Goal: Task Accomplishment & Management: Manage account settings

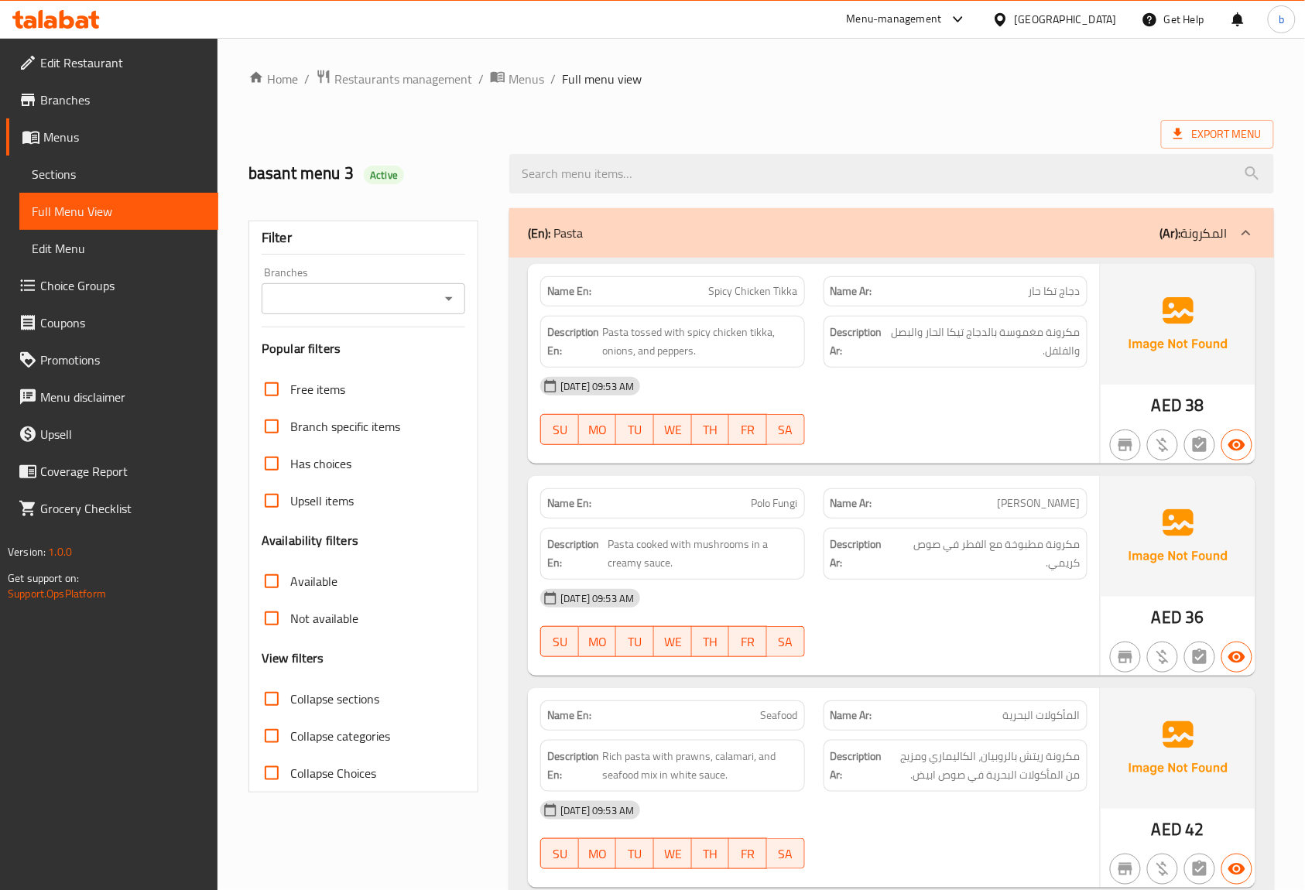
click at [47, 128] on span "Menus" at bounding box center [124, 137] width 163 height 19
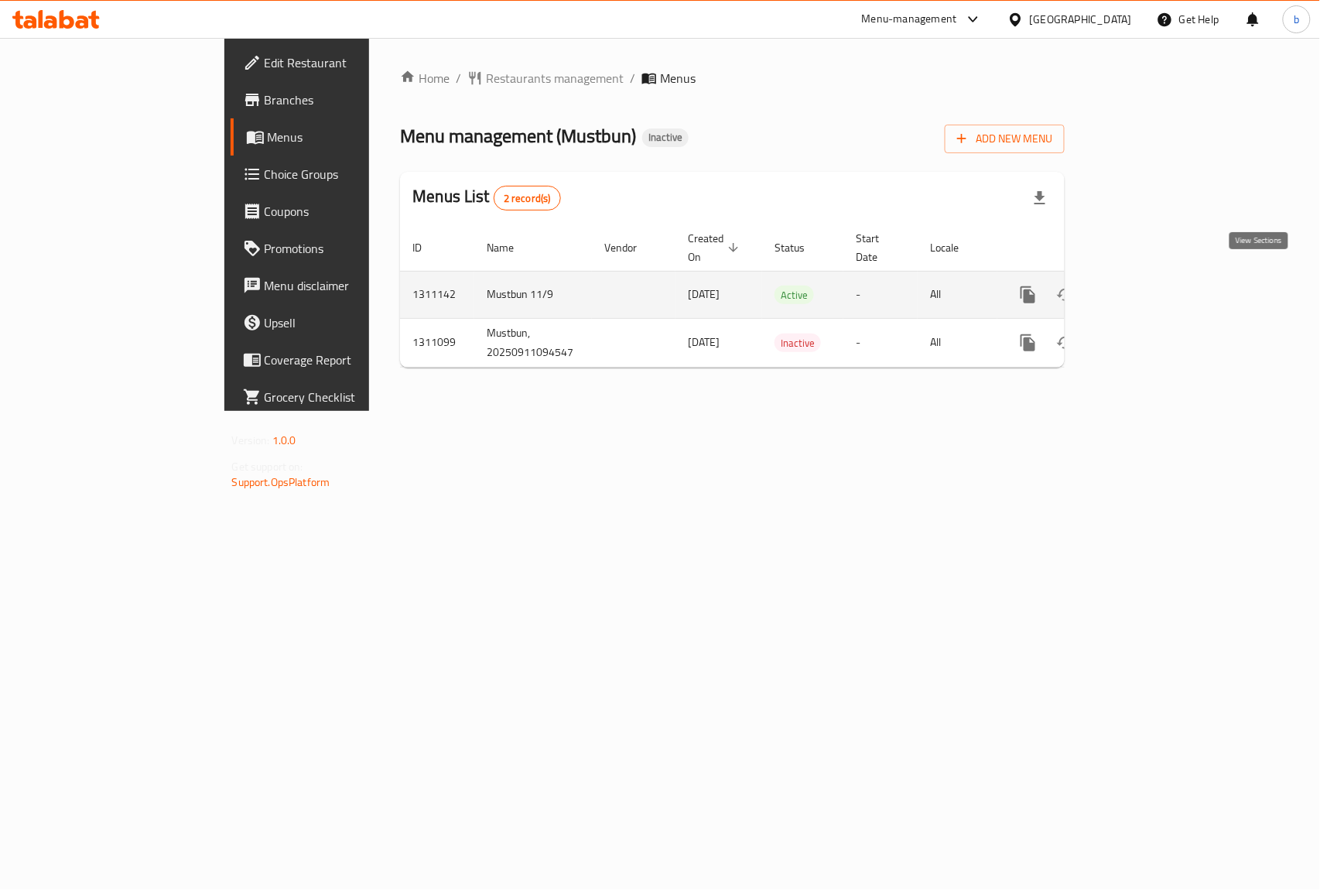
click at [1149, 286] on icon "enhanced table" at bounding box center [1140, 295] width 19 height 19
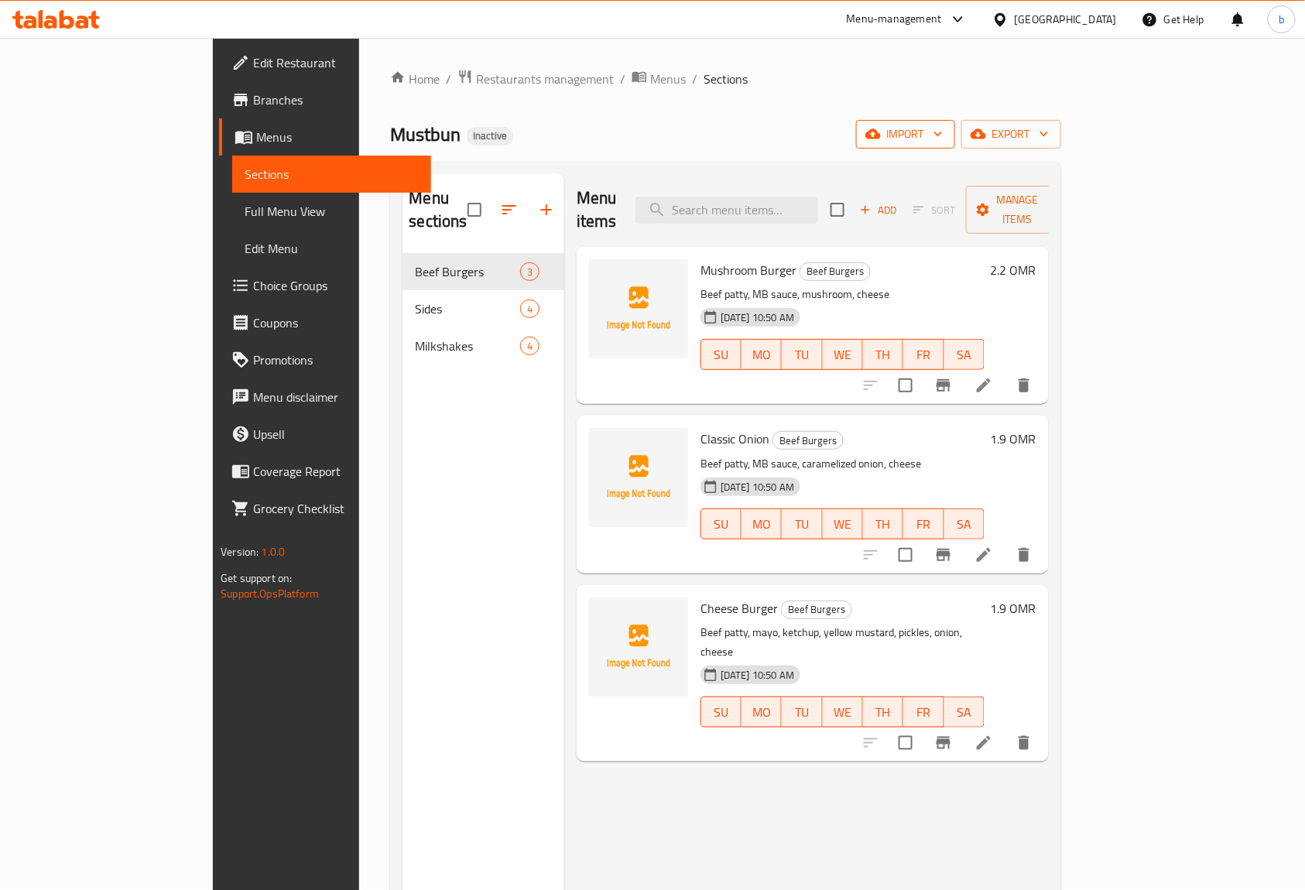
click at [943, 131] on span "import" at bounding box center [905, 134] width 74 height 19
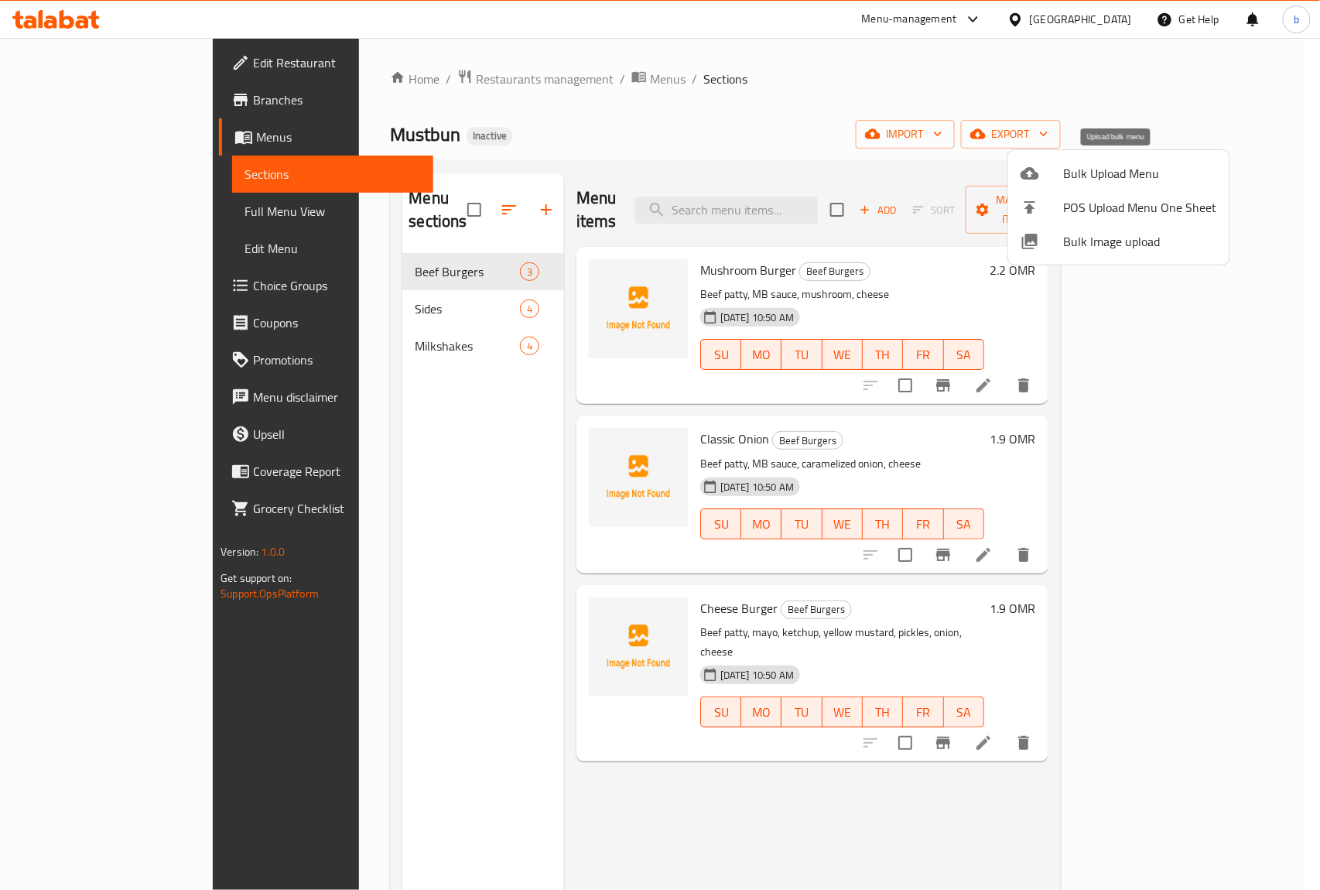
click at [1112, 168] on span "Bulk Upload Menu" at bounding box center [1140, 173] width 153 height 19
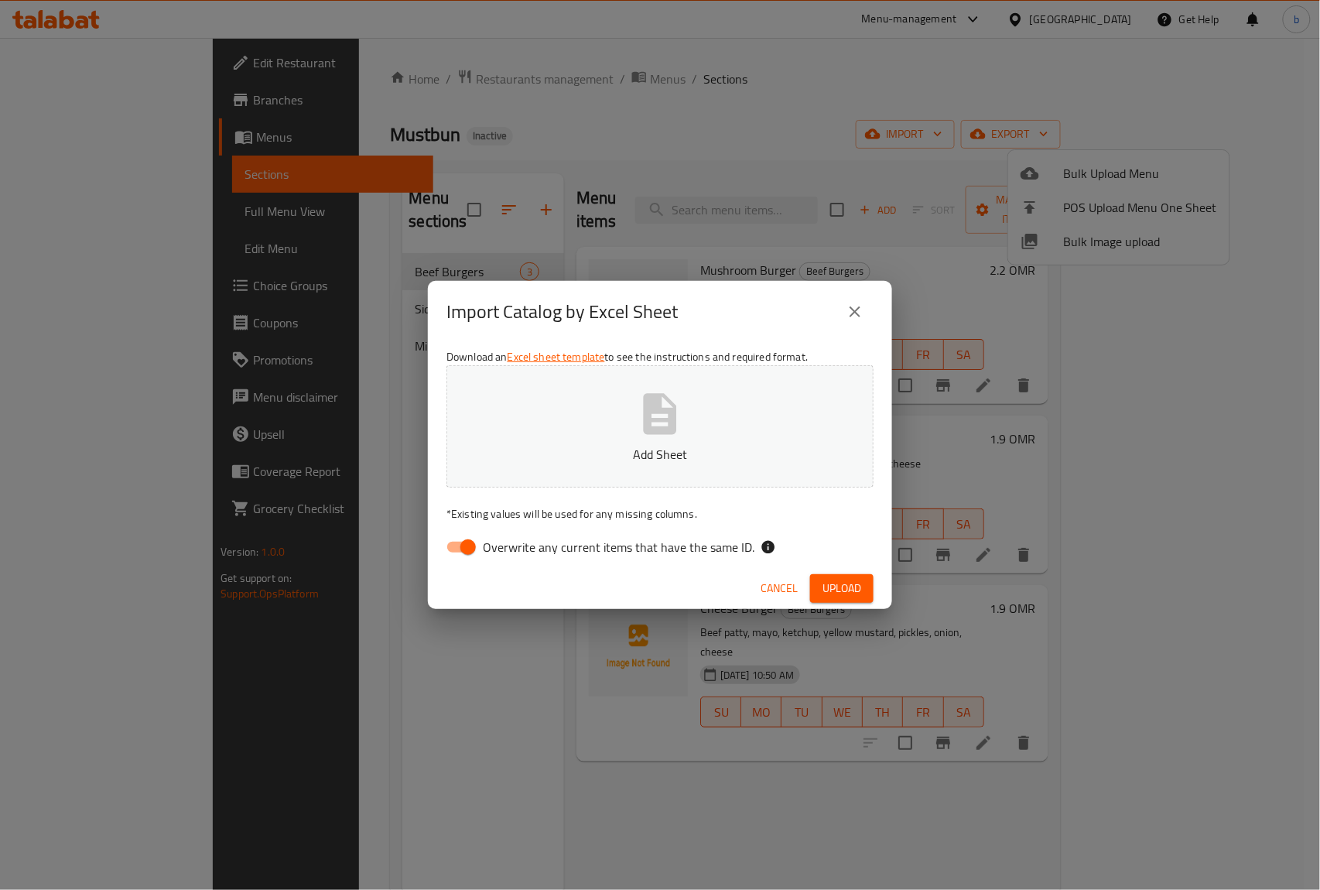
click at [456, 543] on input "Overwrite any current items that have the same ID." at bounding box center [468, 547] width 88 height 29
checkbox input "false"
click at [724, 388] on button "Add Sheet" at bounding box center [660, 426] width 427 height 122
click at [840, 585] on span "Upload" at bounding box center [842, 588] width 39 height 19
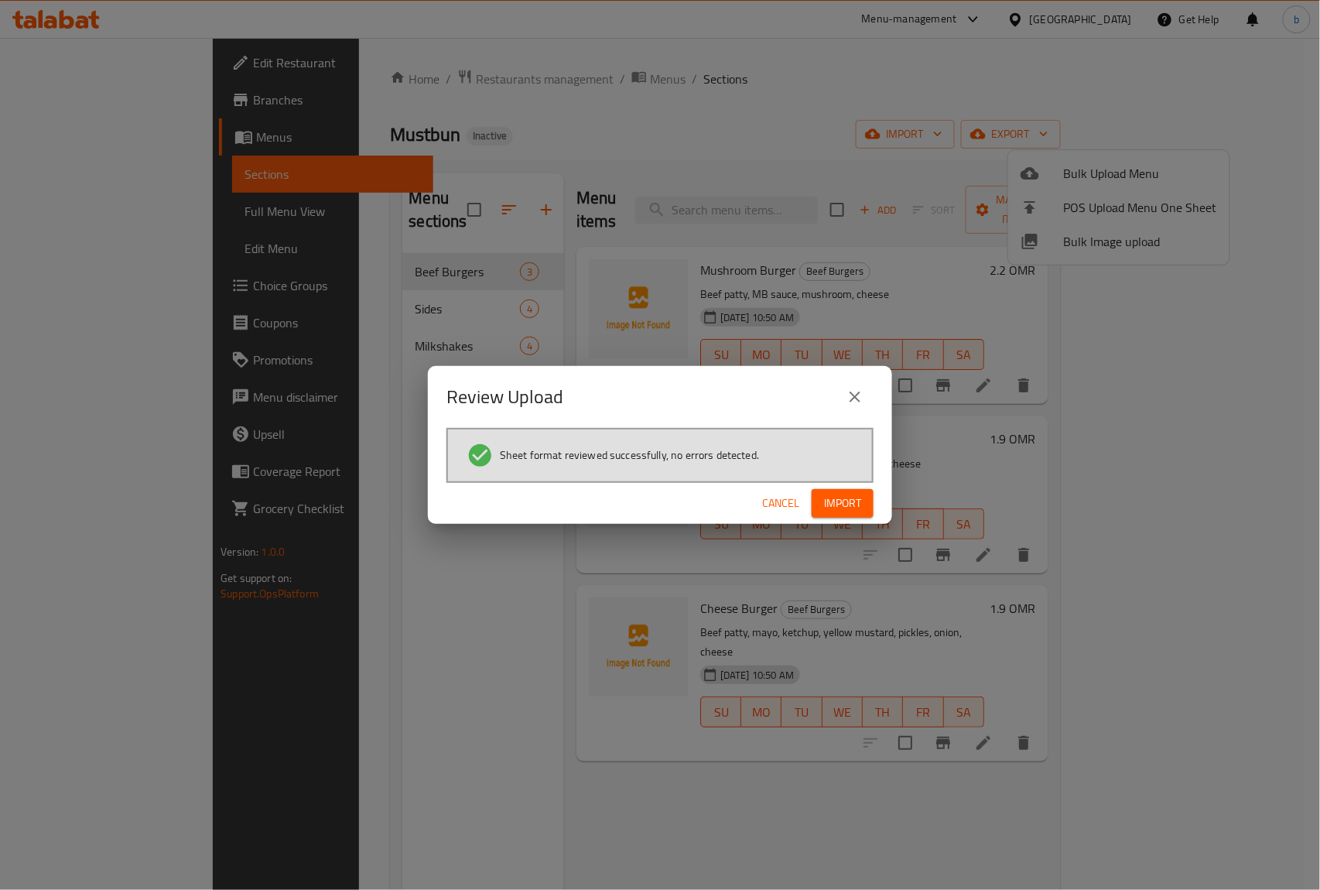
click at [861, 502] on button "Import" at bounding box center [843, 503] width 62 height 29
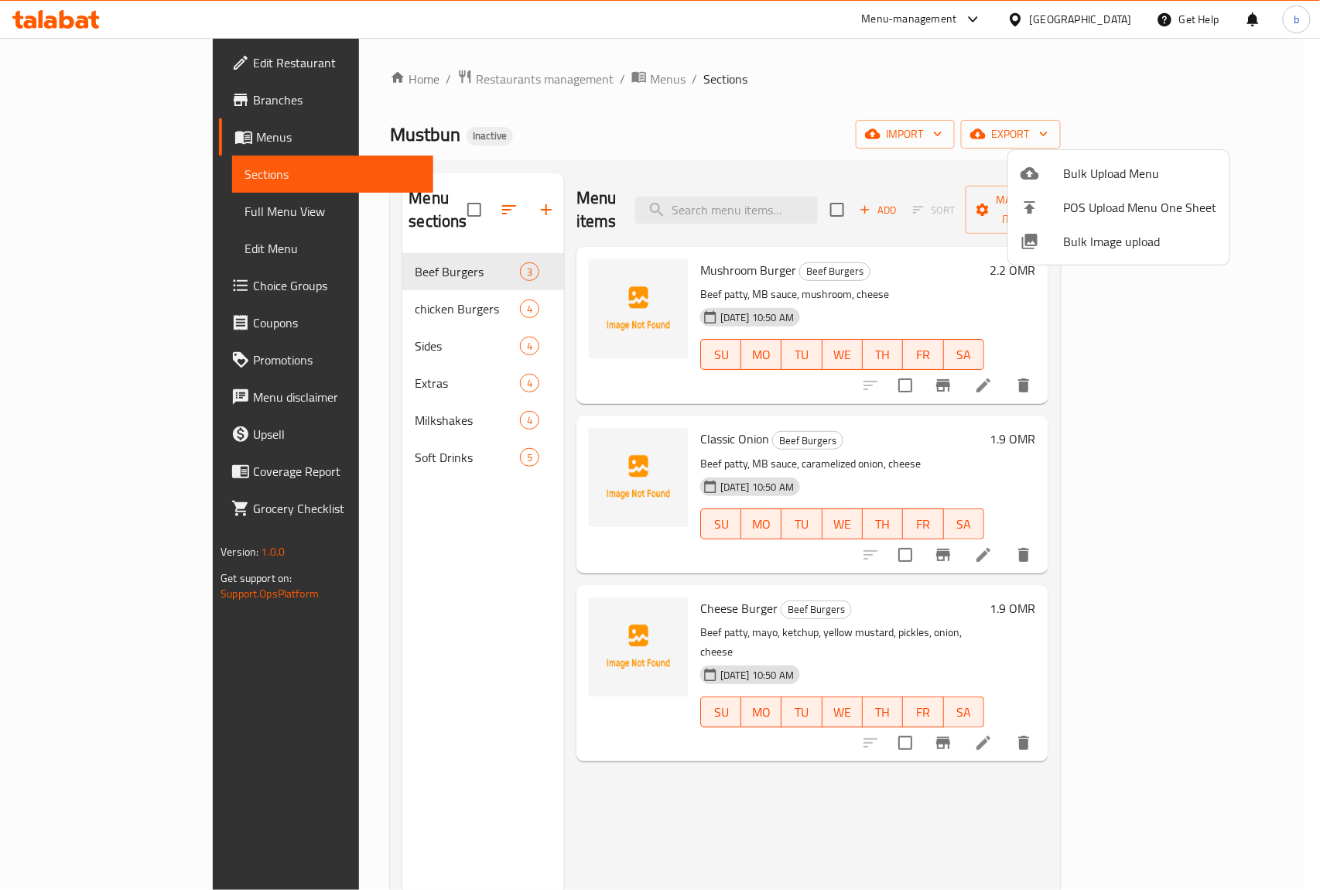
click at [711, 778] on div at bounding box center [660, 445] width 1320 height 890
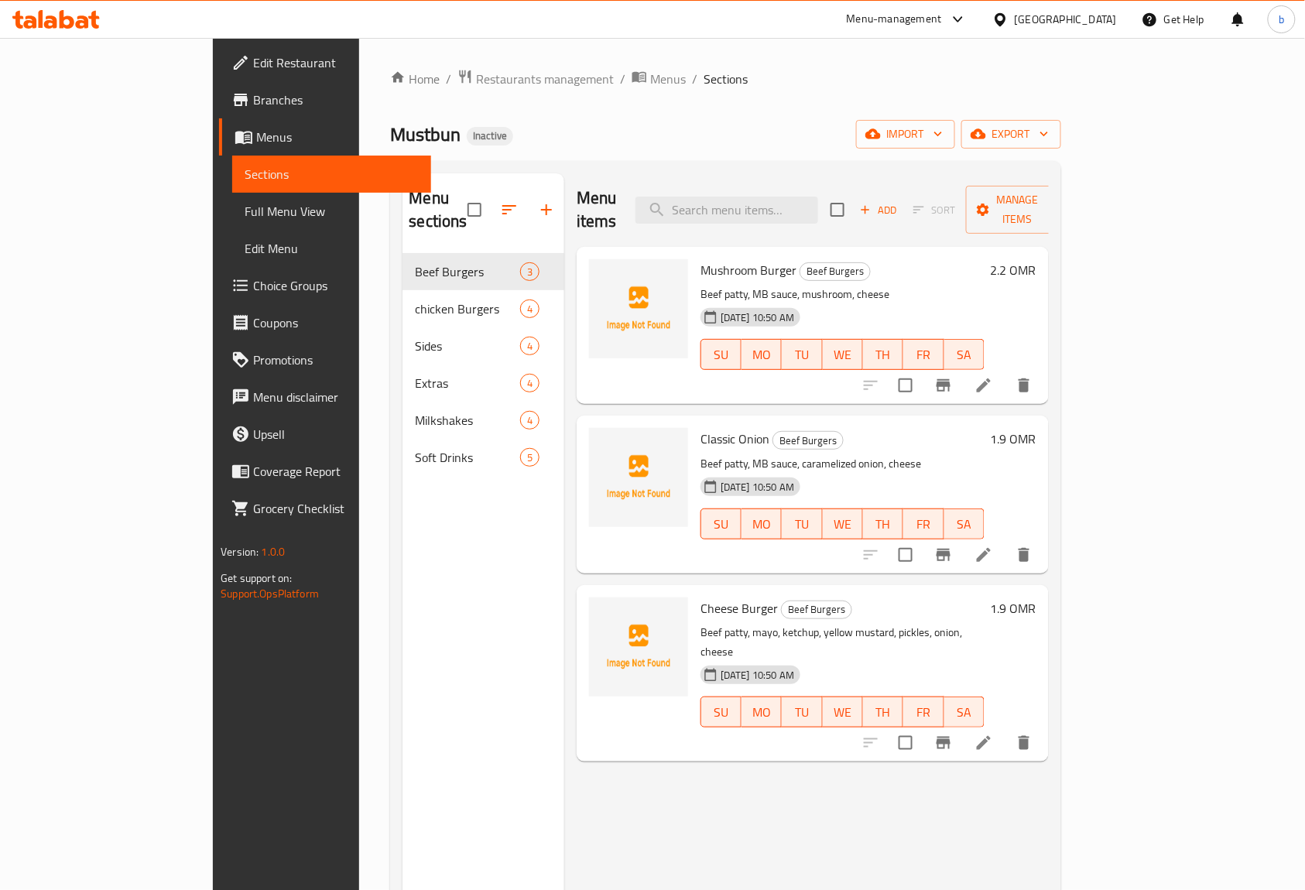
click at [245, 207] on span "Full Menu View" at bounding box center [332, 211] width 174 height 19
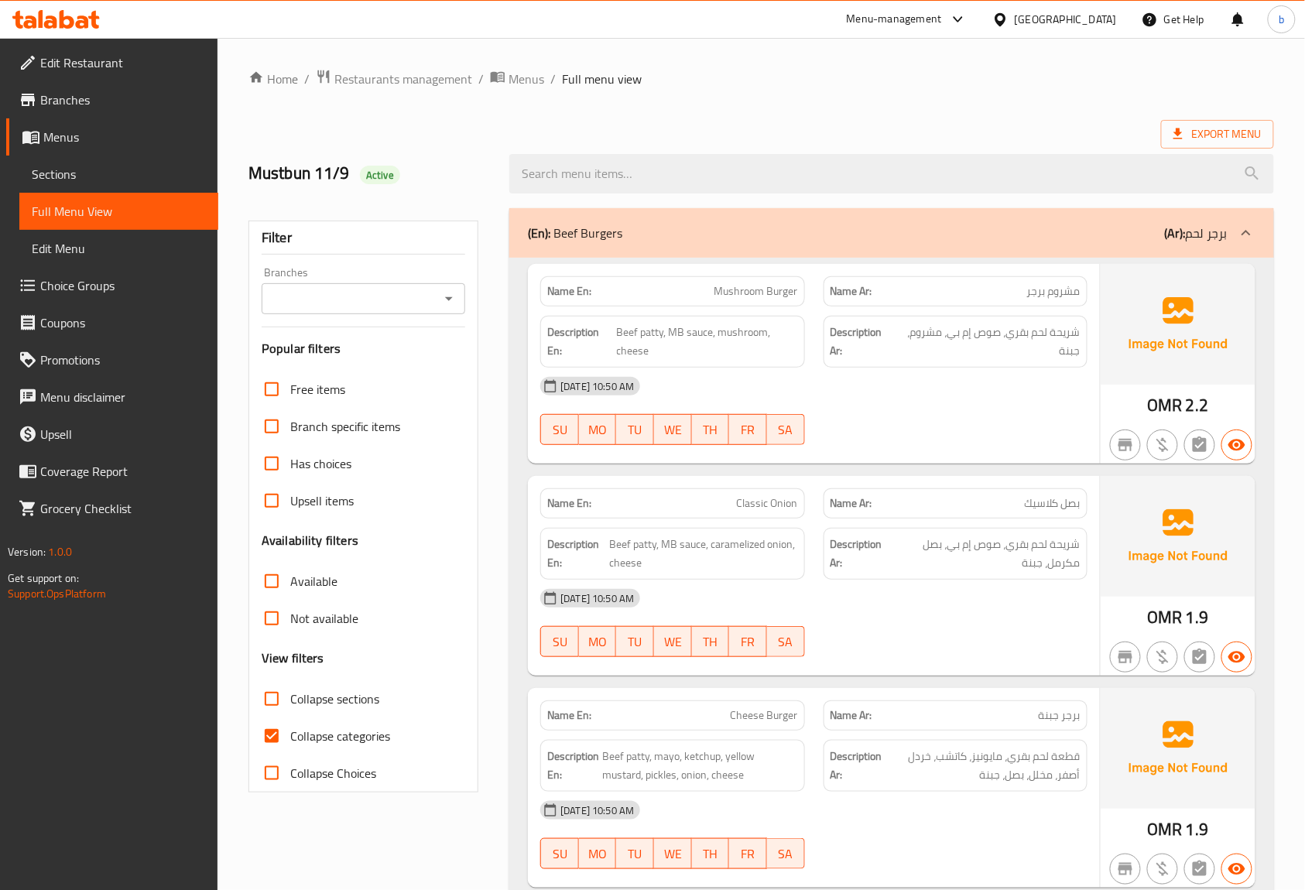
scroll to position [103, 0]
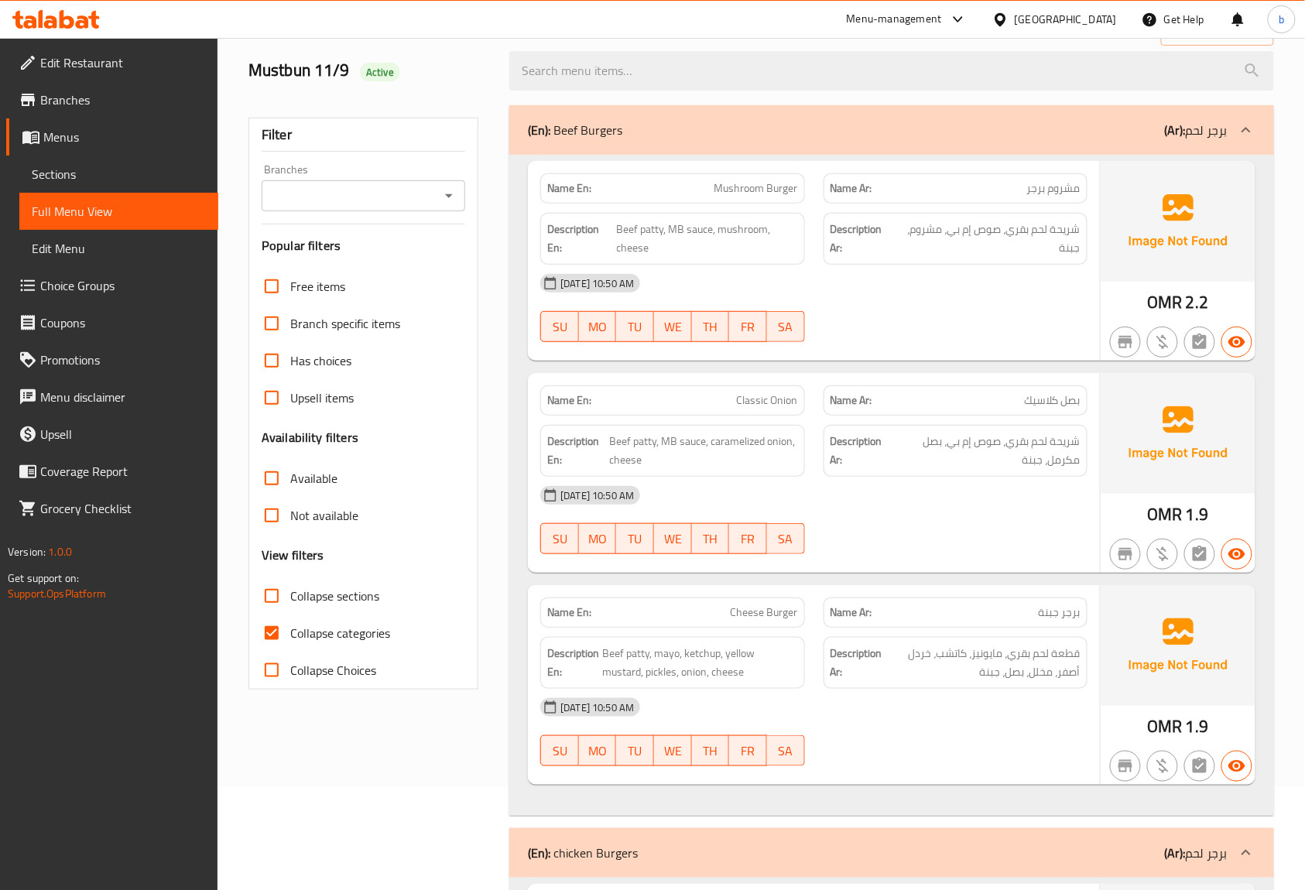
click at [272, 638] on input "Collapse categories" at bounding box center [271, 633] width 37 height 37
checkbox input "false"
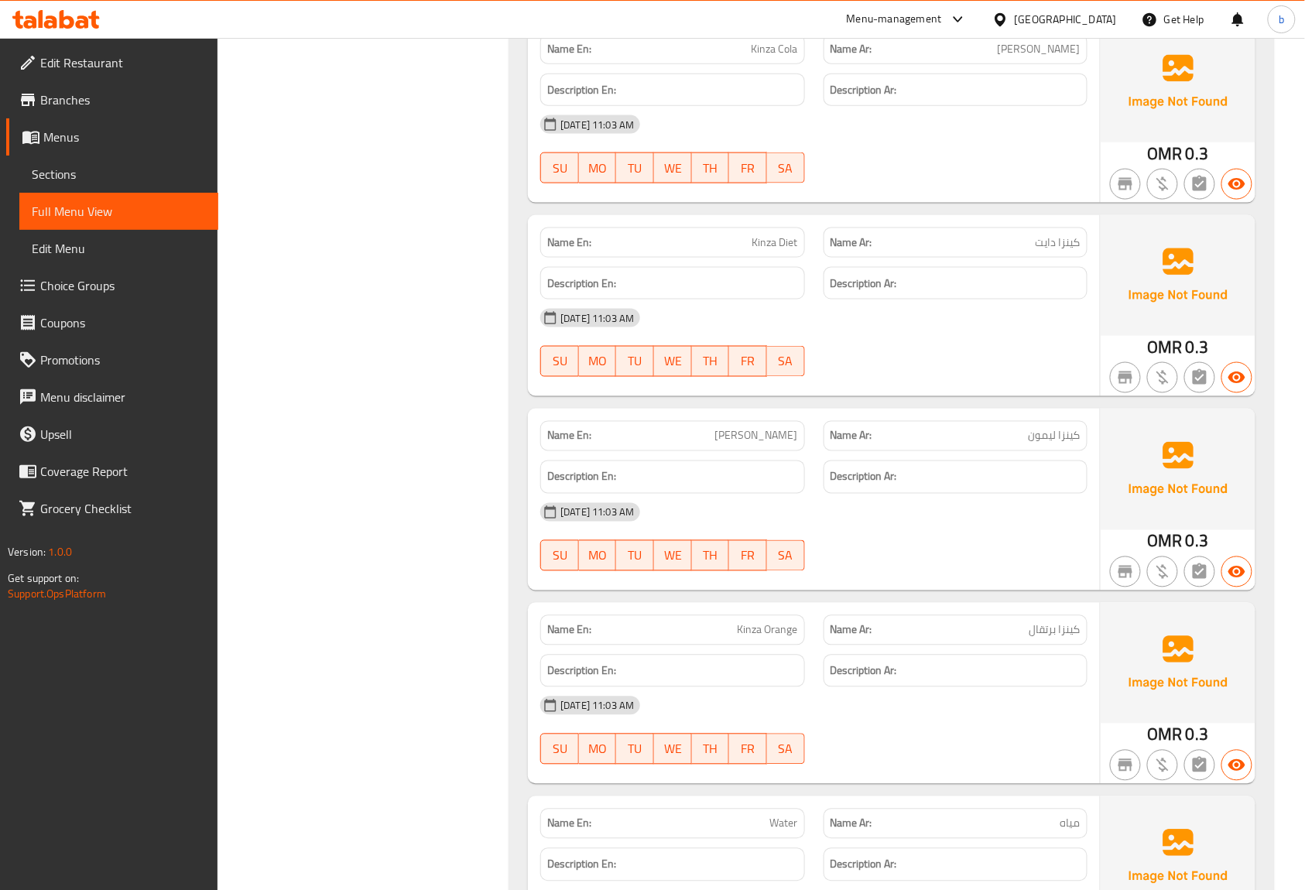
scroll to position [4443, 0]
